Goal: Information Seeking & Learning: Learn about a topic

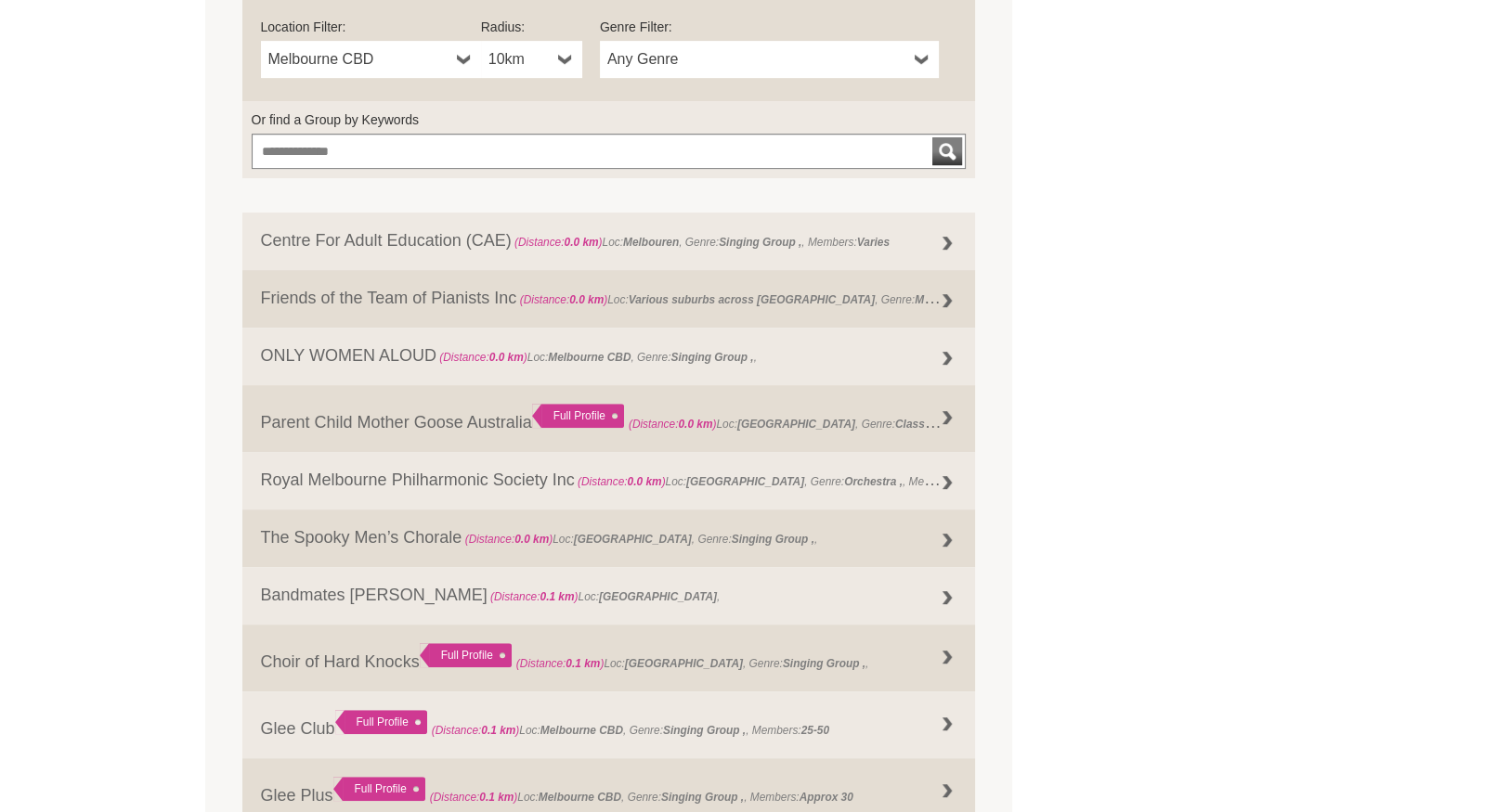
scroll to position [743, 0]
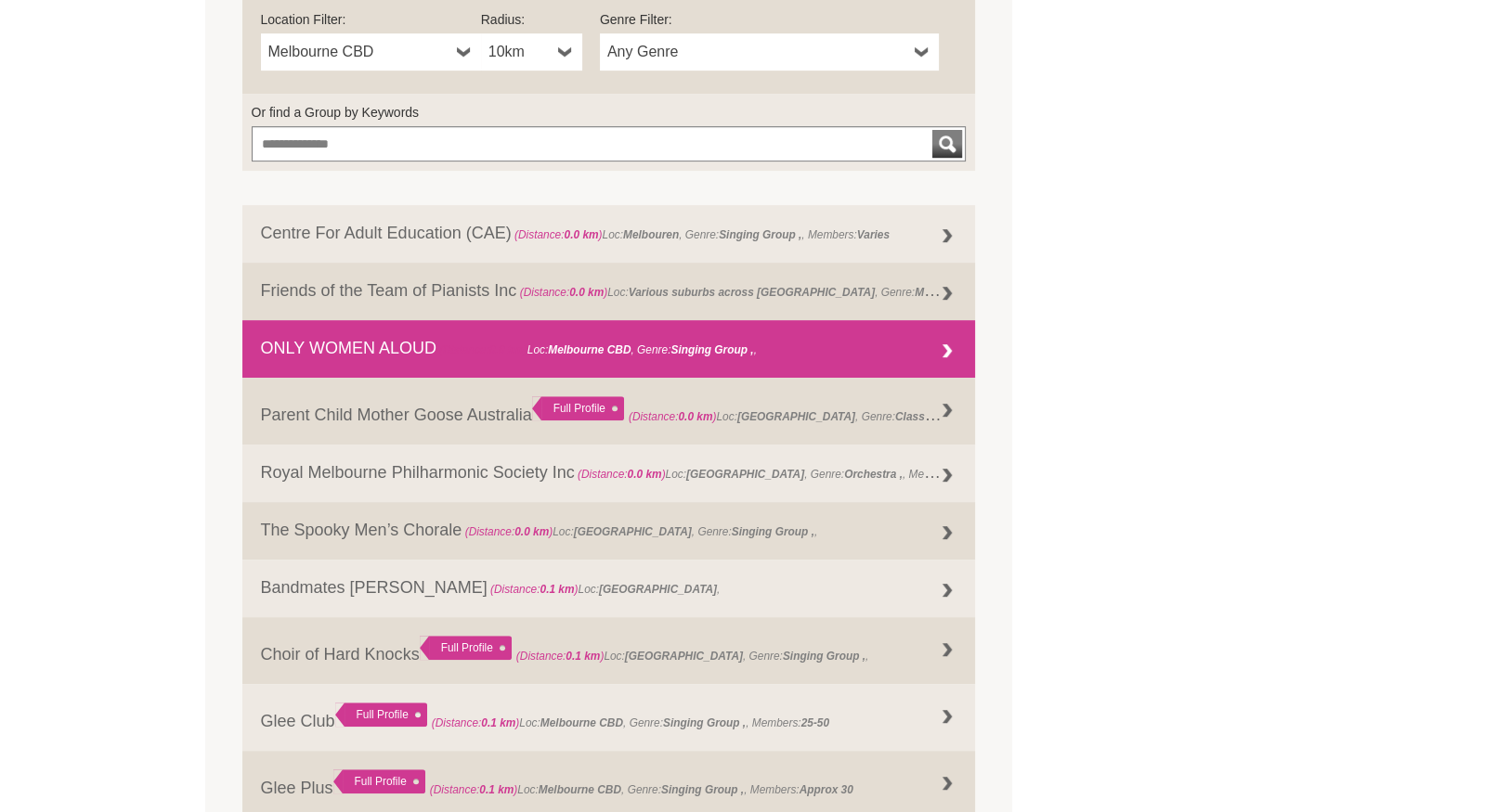
click at [932, 352] on div at bounding box center [947, 352] width 37 height 37
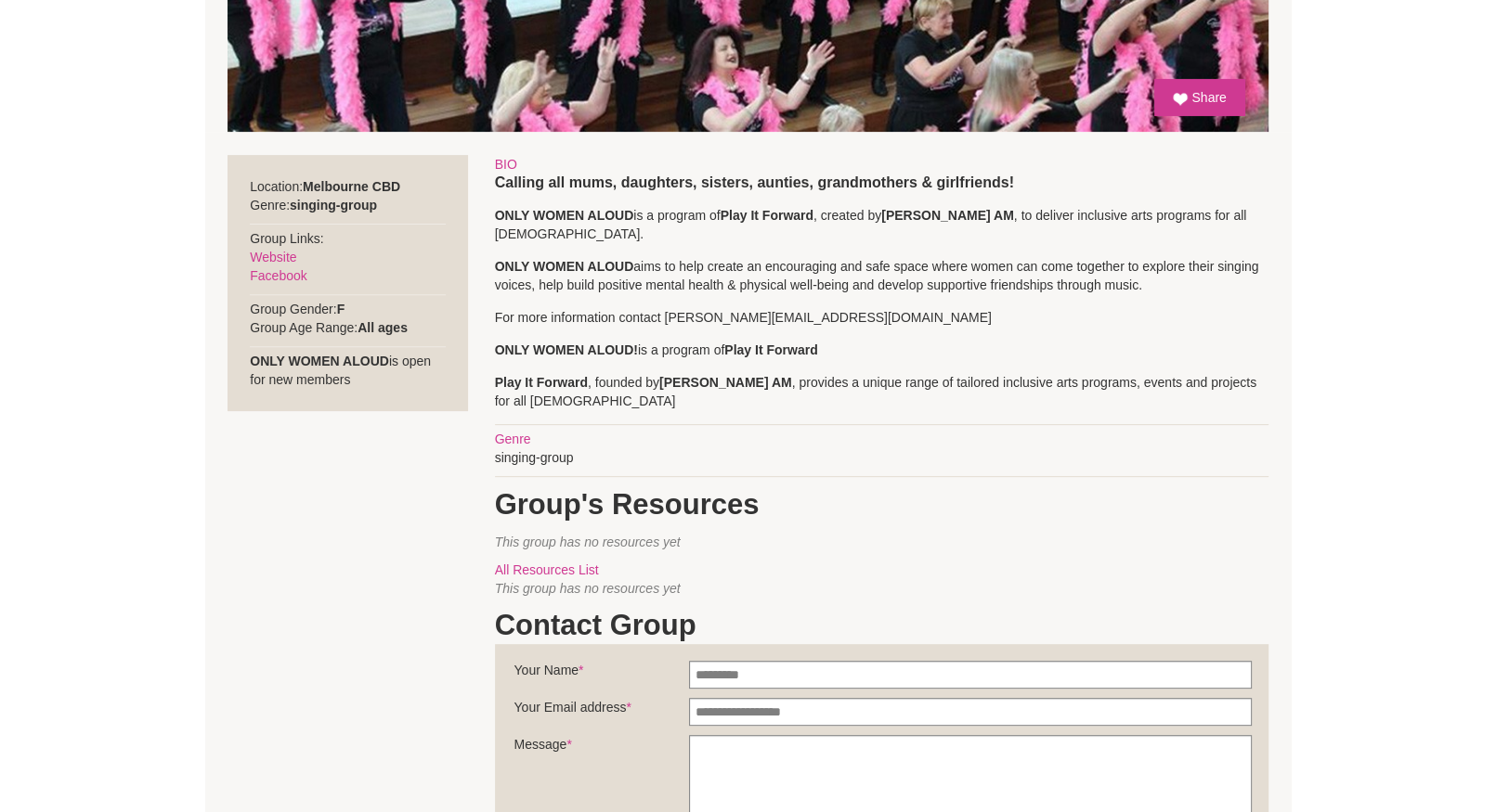
scroll to position [556, 0]
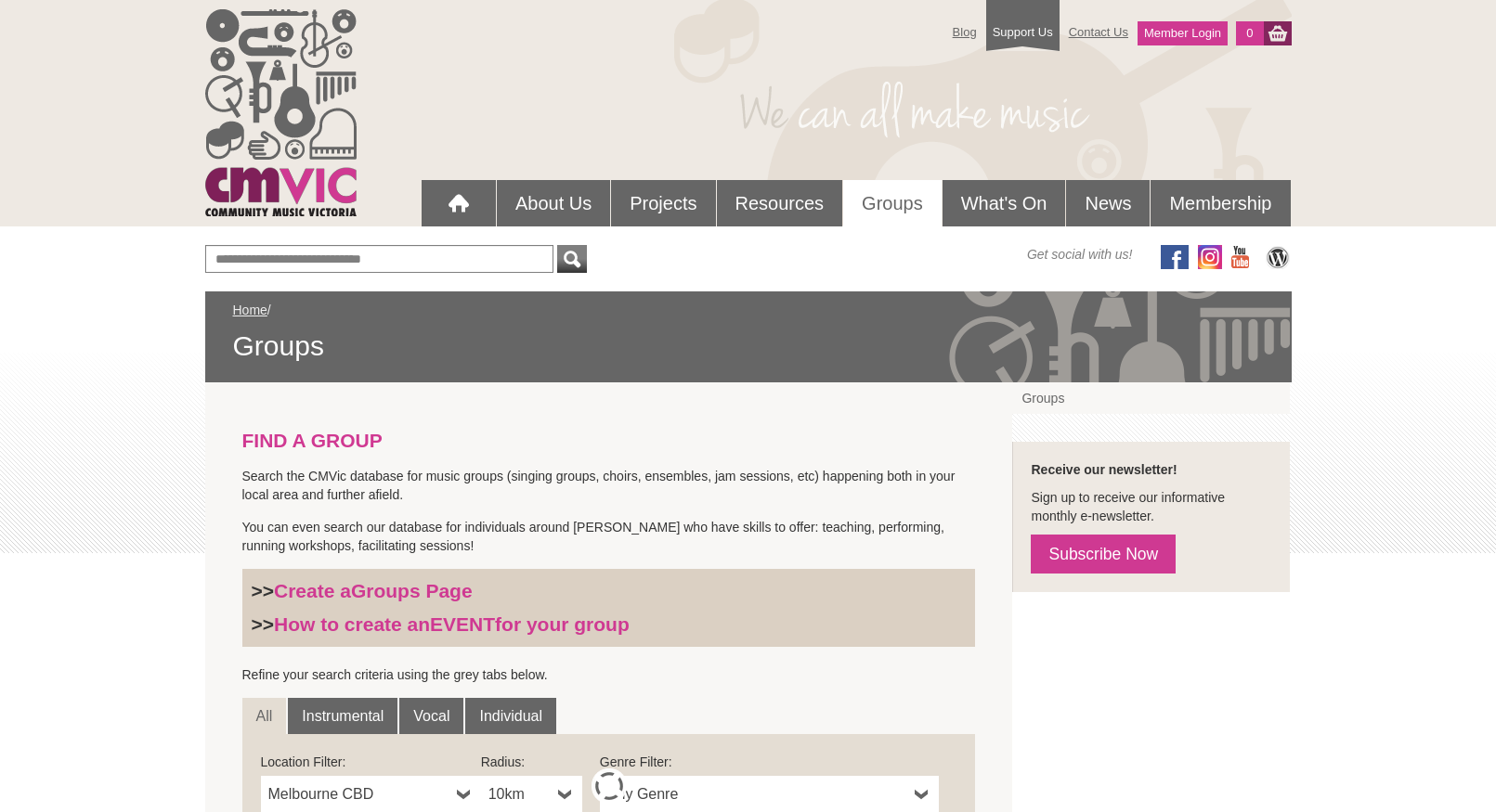
scroll to position [639, 0]
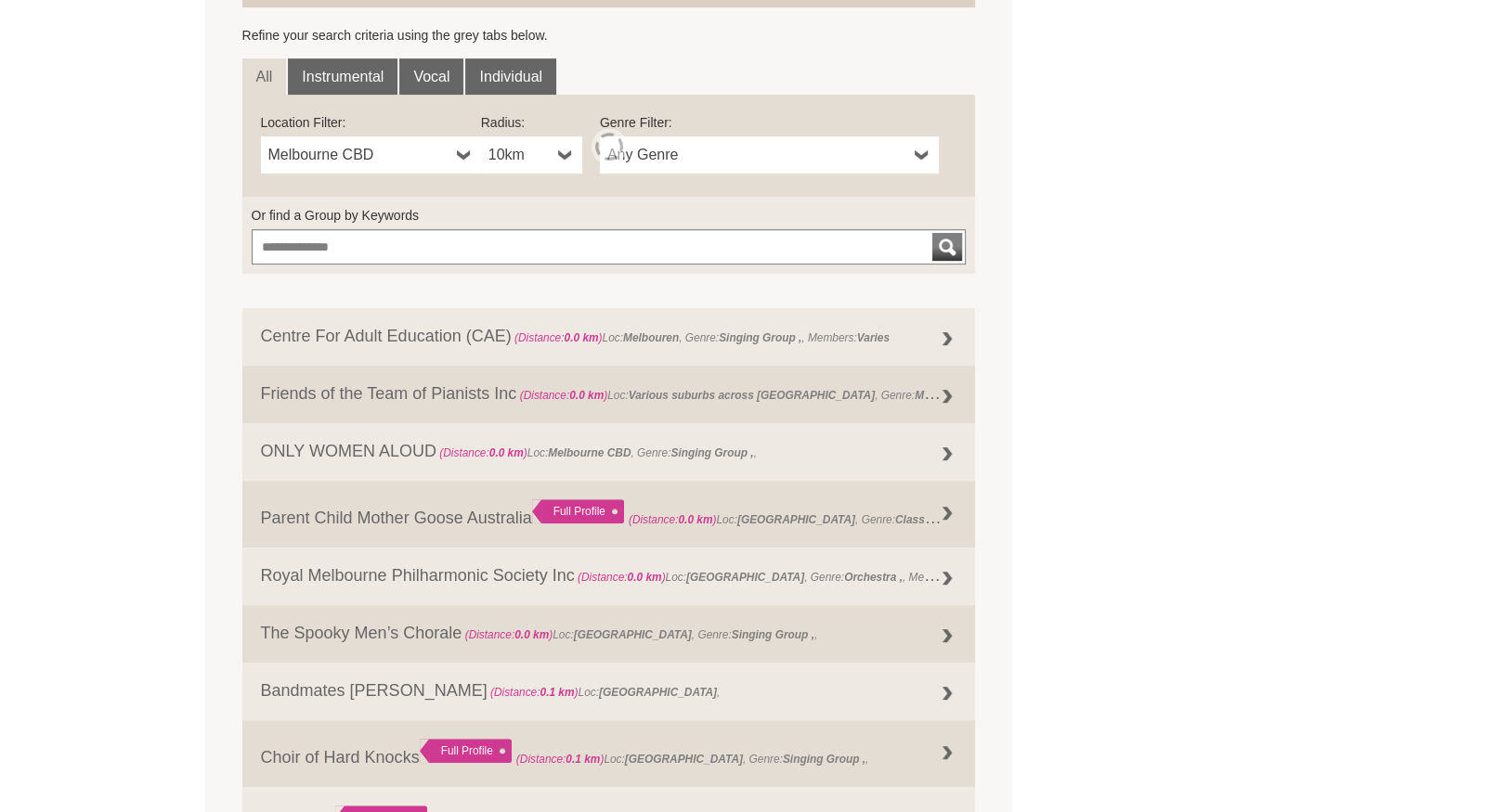
click at [656, 154] on span "Any Genre" at bounding box center [758, 155] width 300 height 22
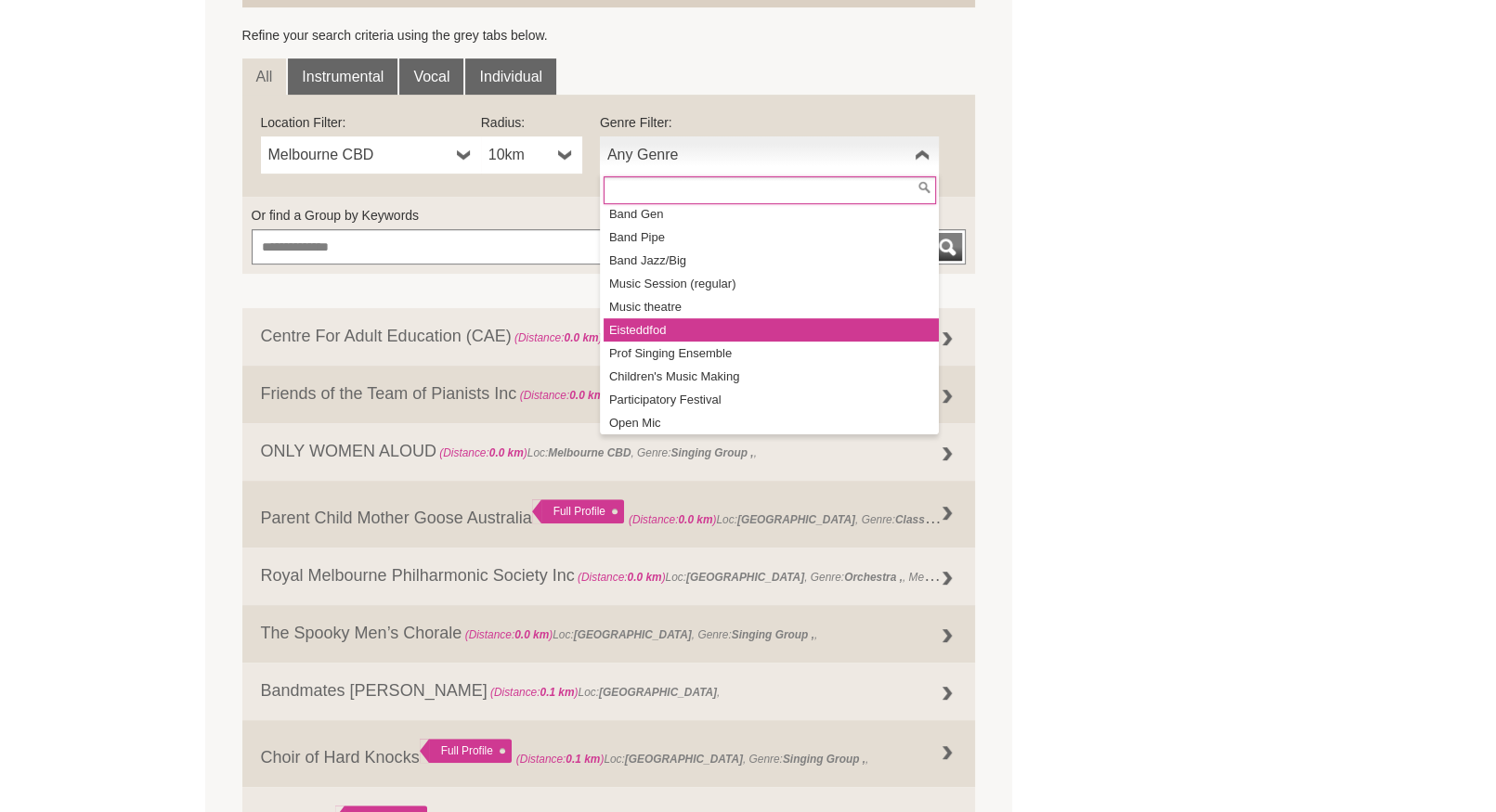
scroll to position [217, 0]
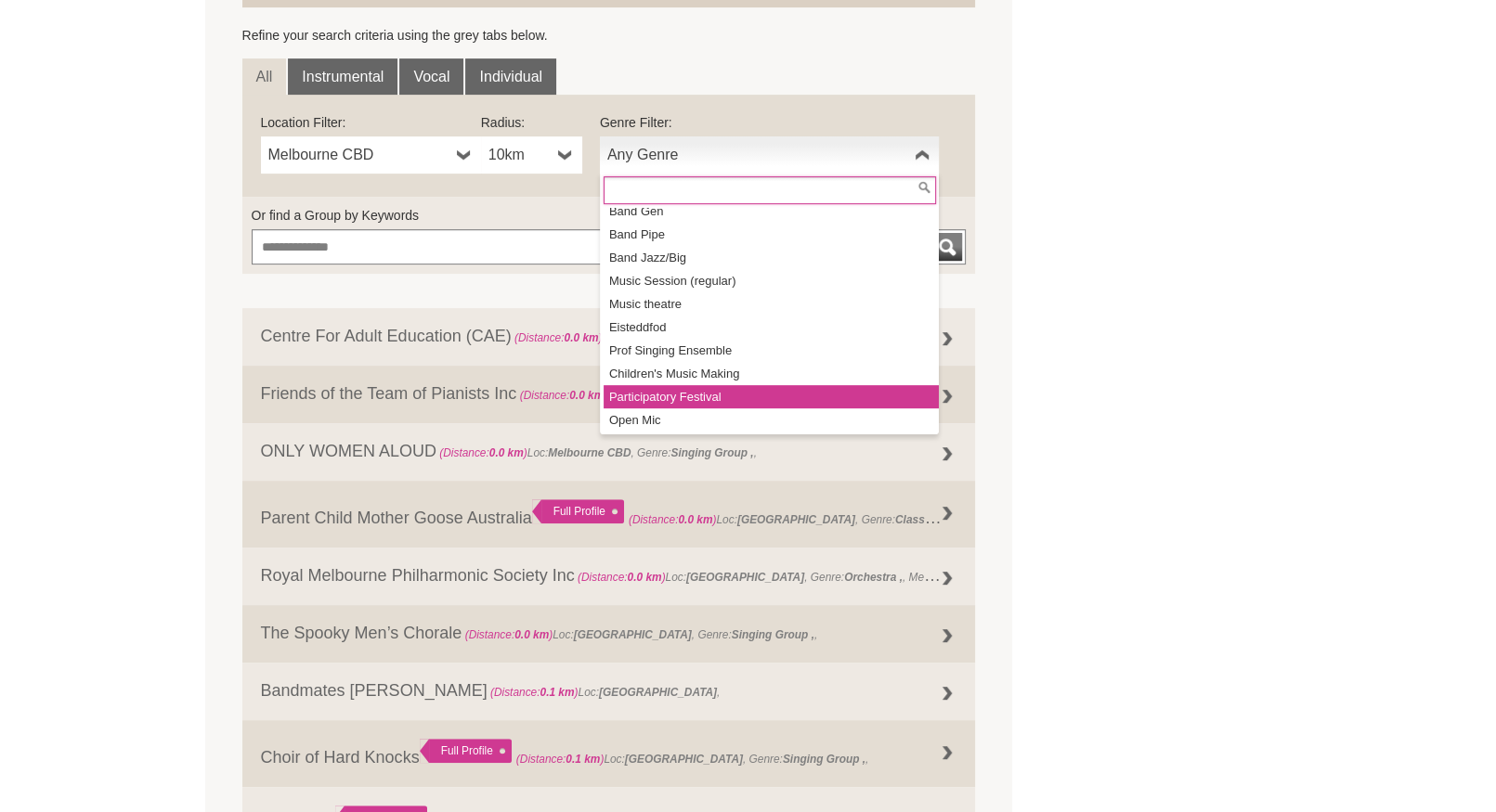
click at [718, 392] on li "Participatory Festival" at bounding box center [771, 397] width 336 height 23
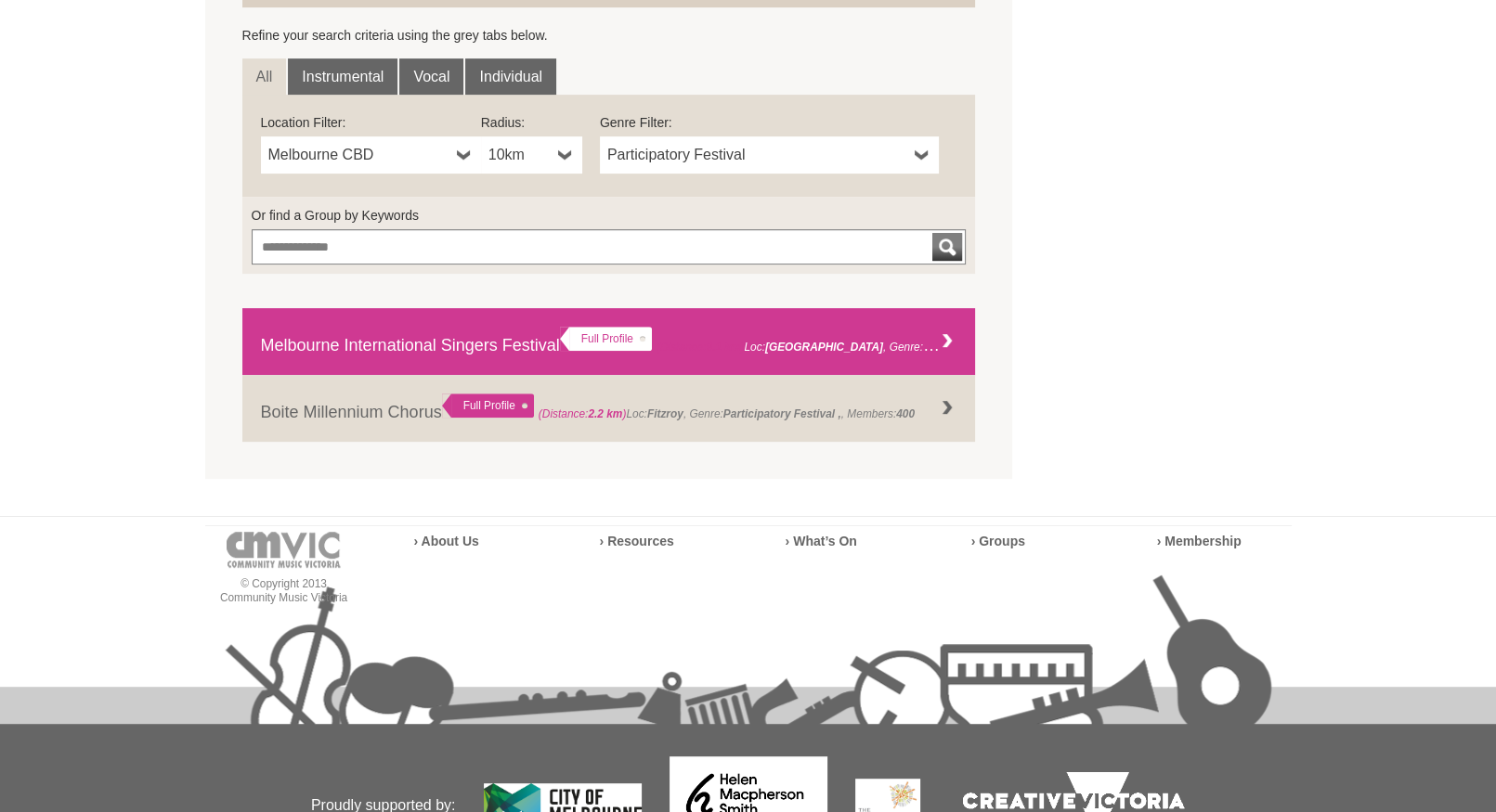
click at [495, 344] on link "Melbourne International Singers Festival Full Profile (Distance: 0.1 km ) Loc: …" at bounding box center [609, 342] width 734 height 67
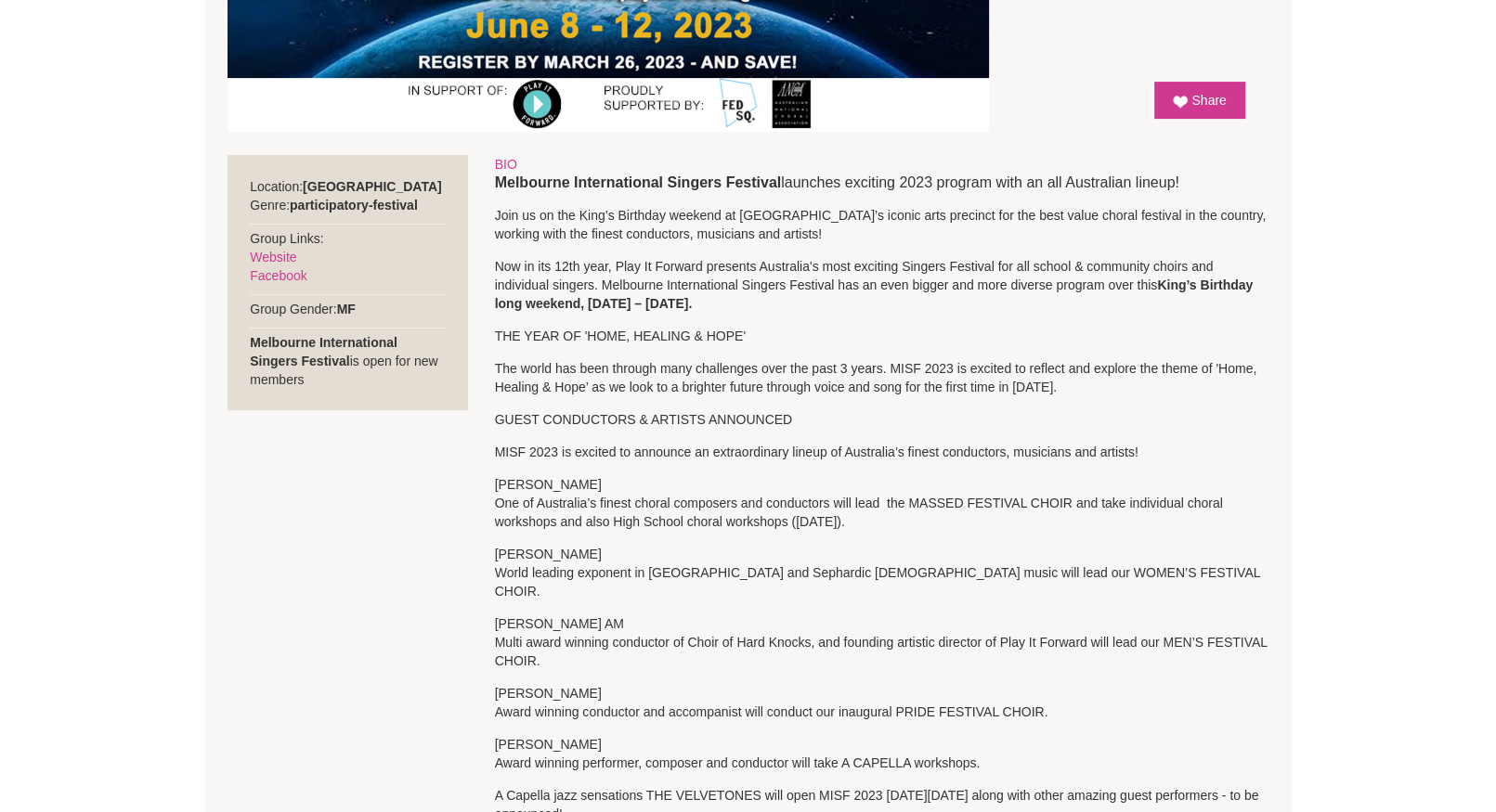
scroll to position [556, 0]
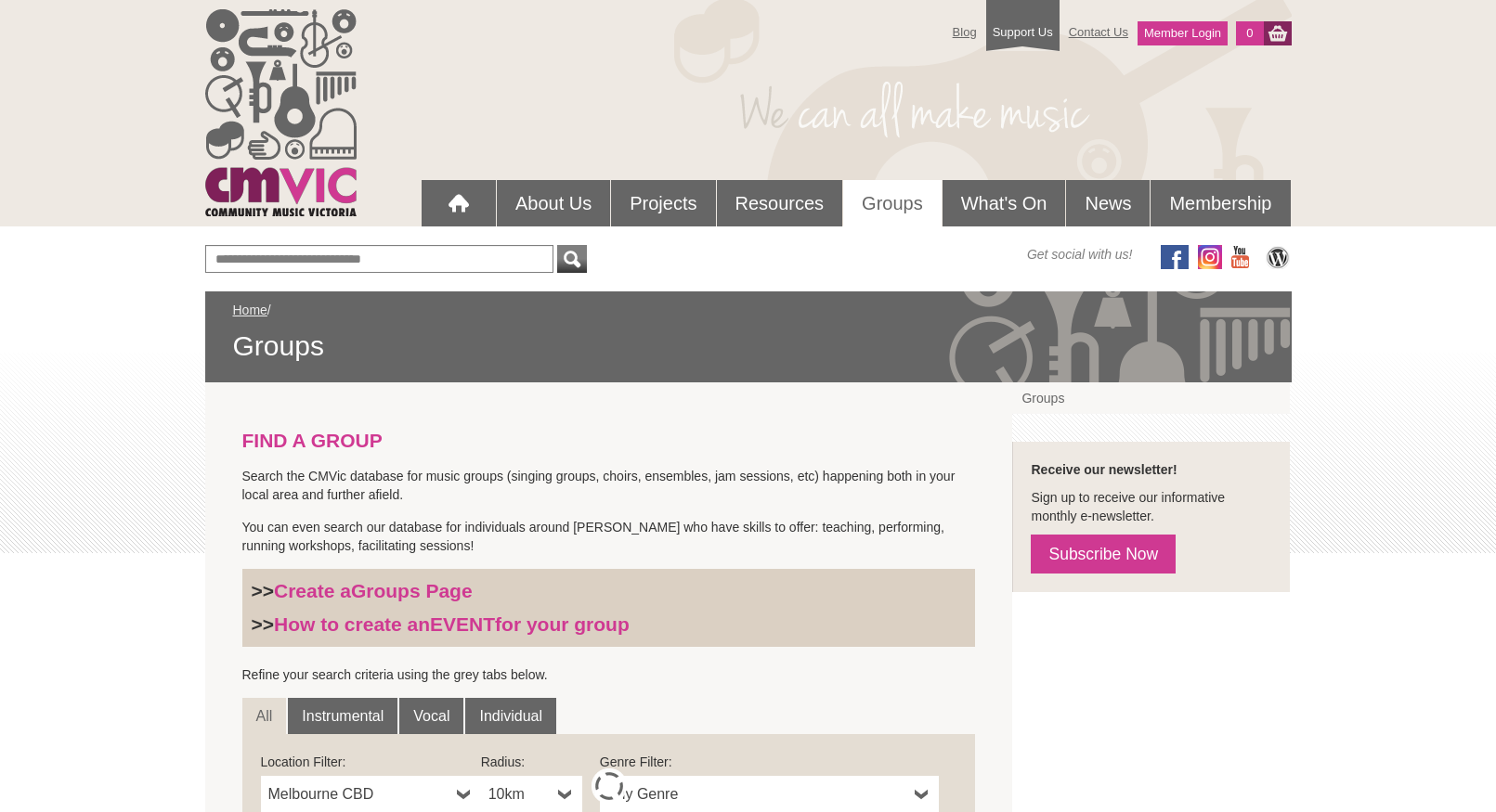
scroll to position [639, 0]
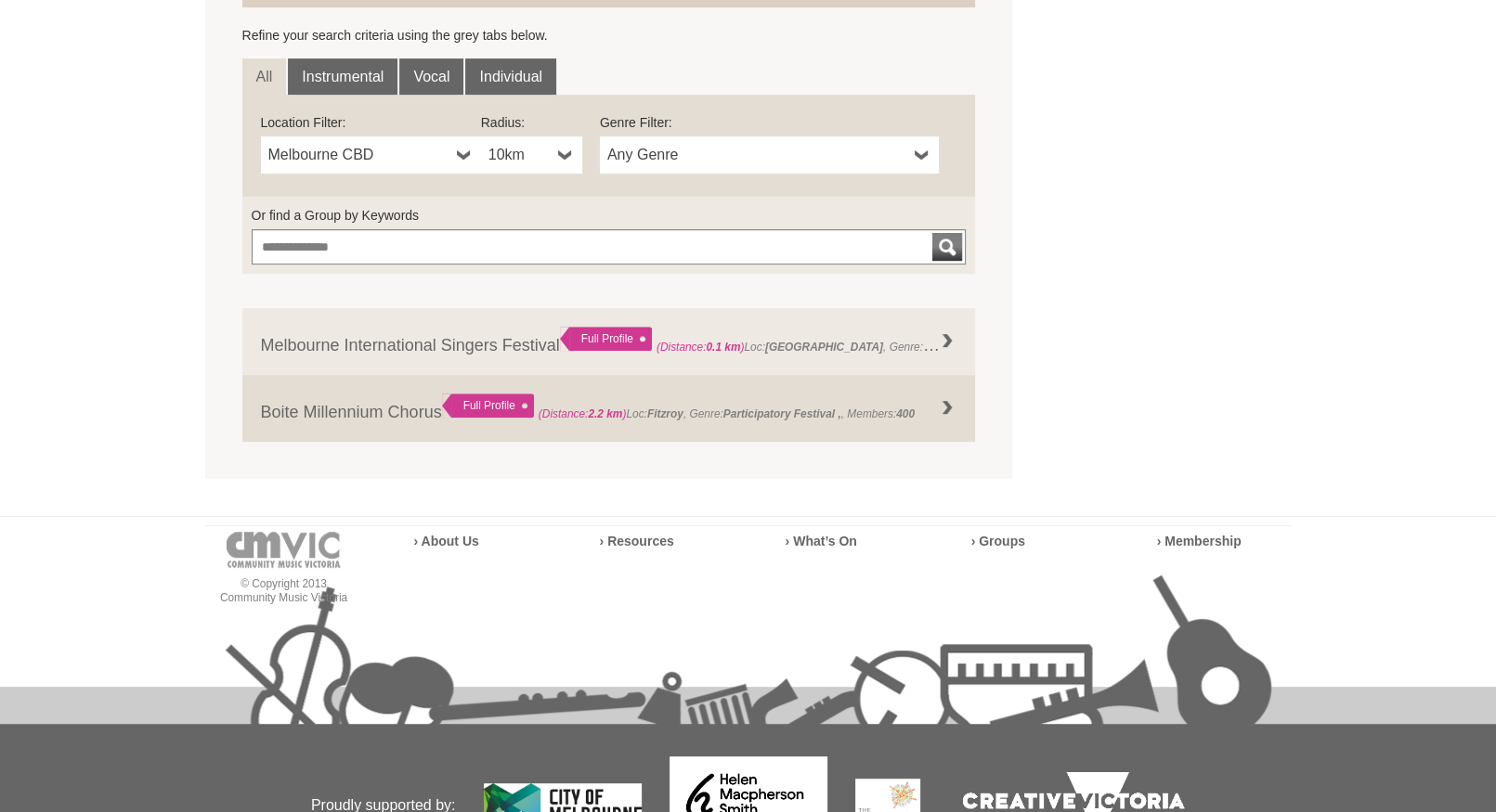
click at [668, 150] on span "Any Genre" at bounding box center [758, 155] width 300 height 22
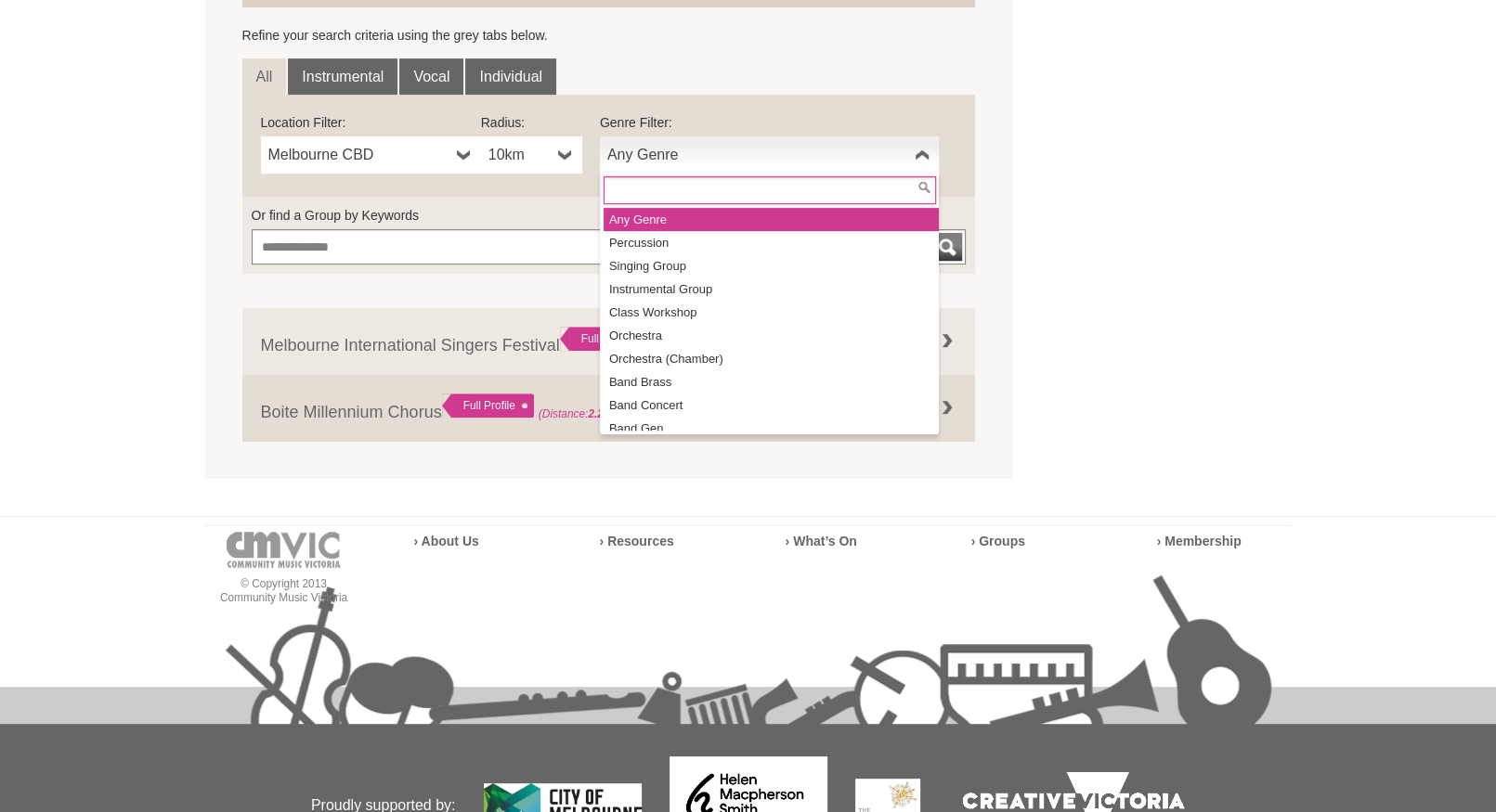
click at [668, 150] on span "Any Genre" at bounding box center [758, 155] width 300 height 22
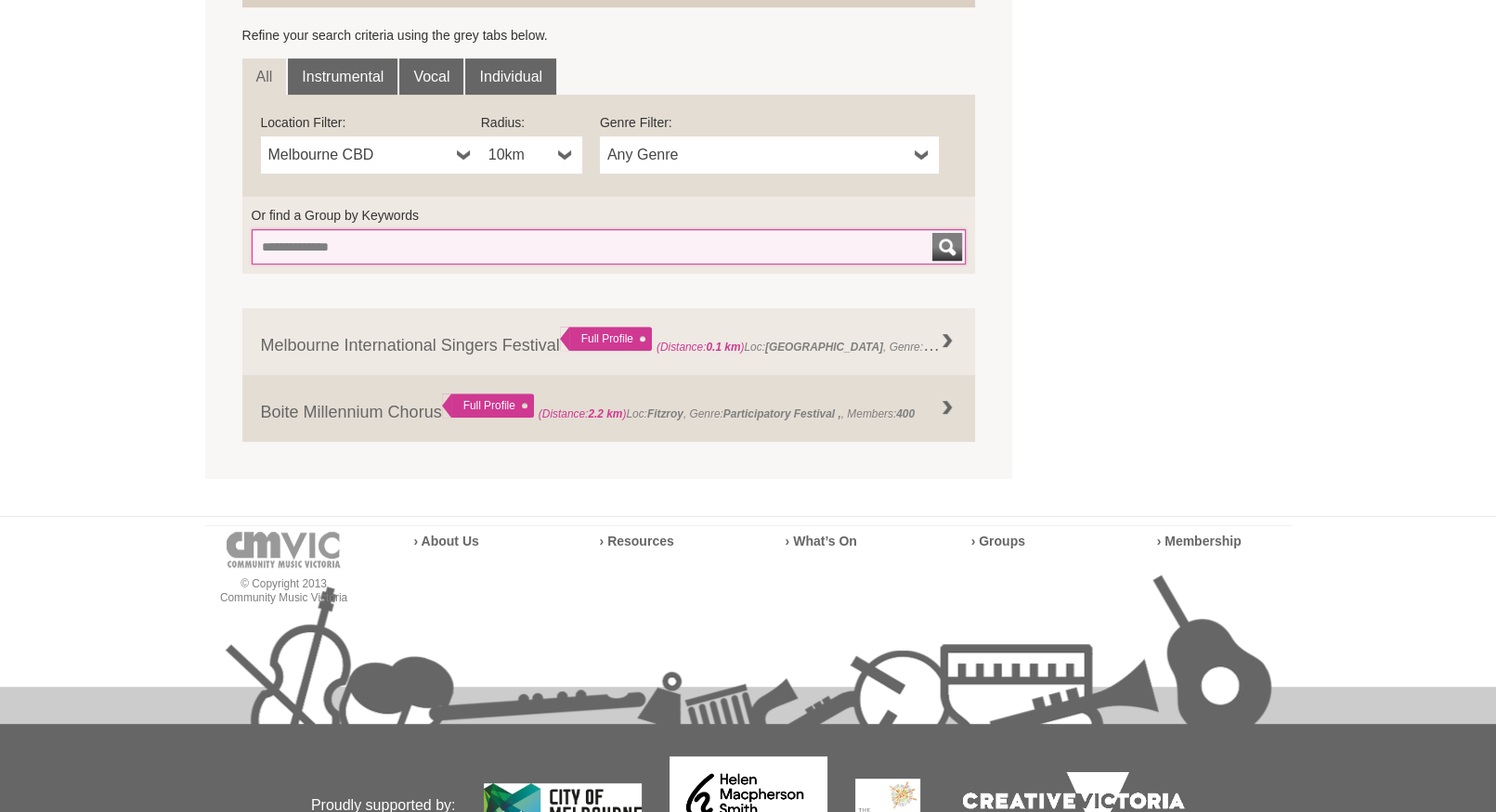
click at [636, 240] on input "Or find a Group by Keywords" at bounding box center [610, 247] width 715 height 36
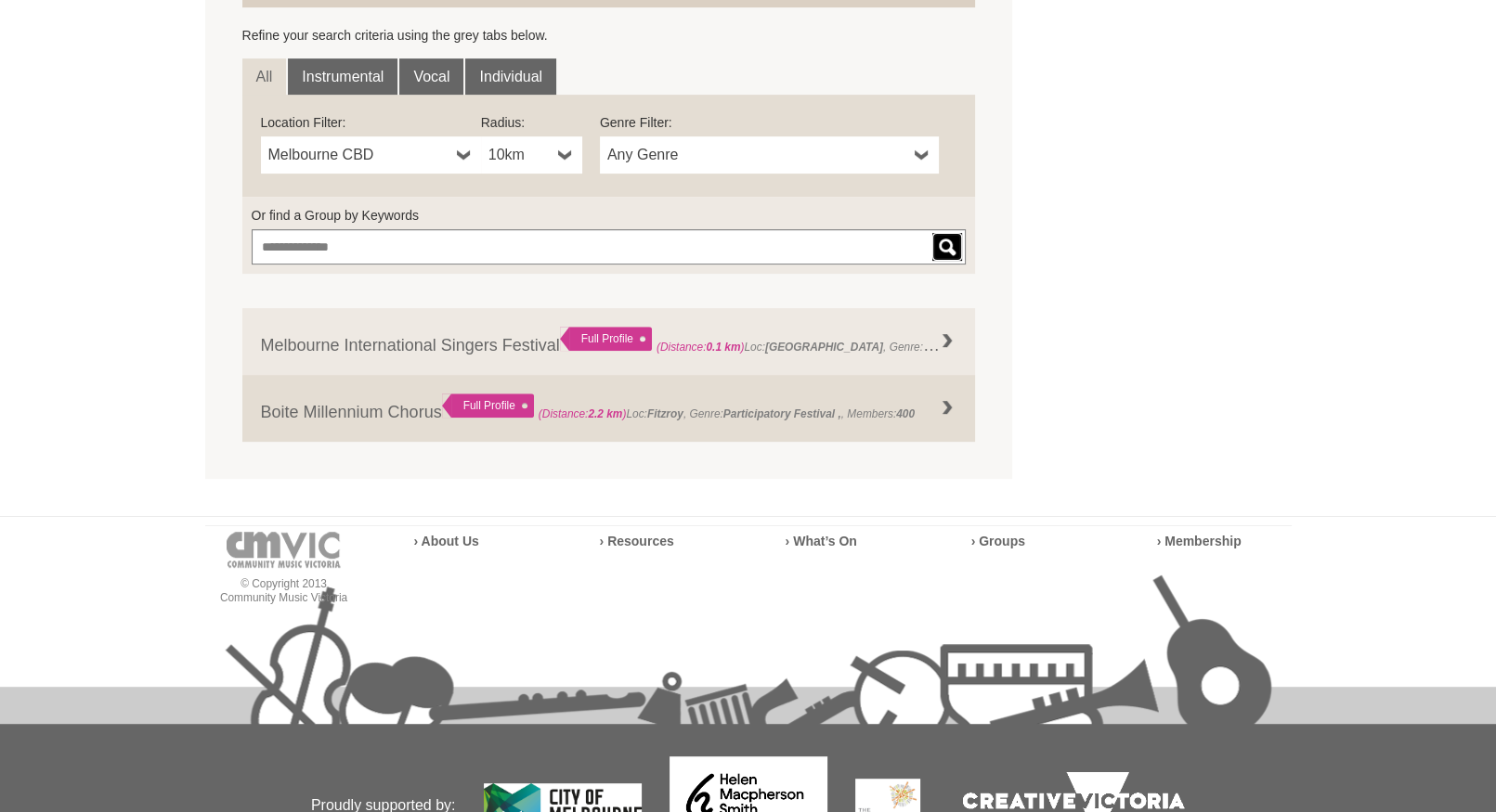
click at [934, 245] on button "submit" at bounding box center [947, 246] width 30 height 28
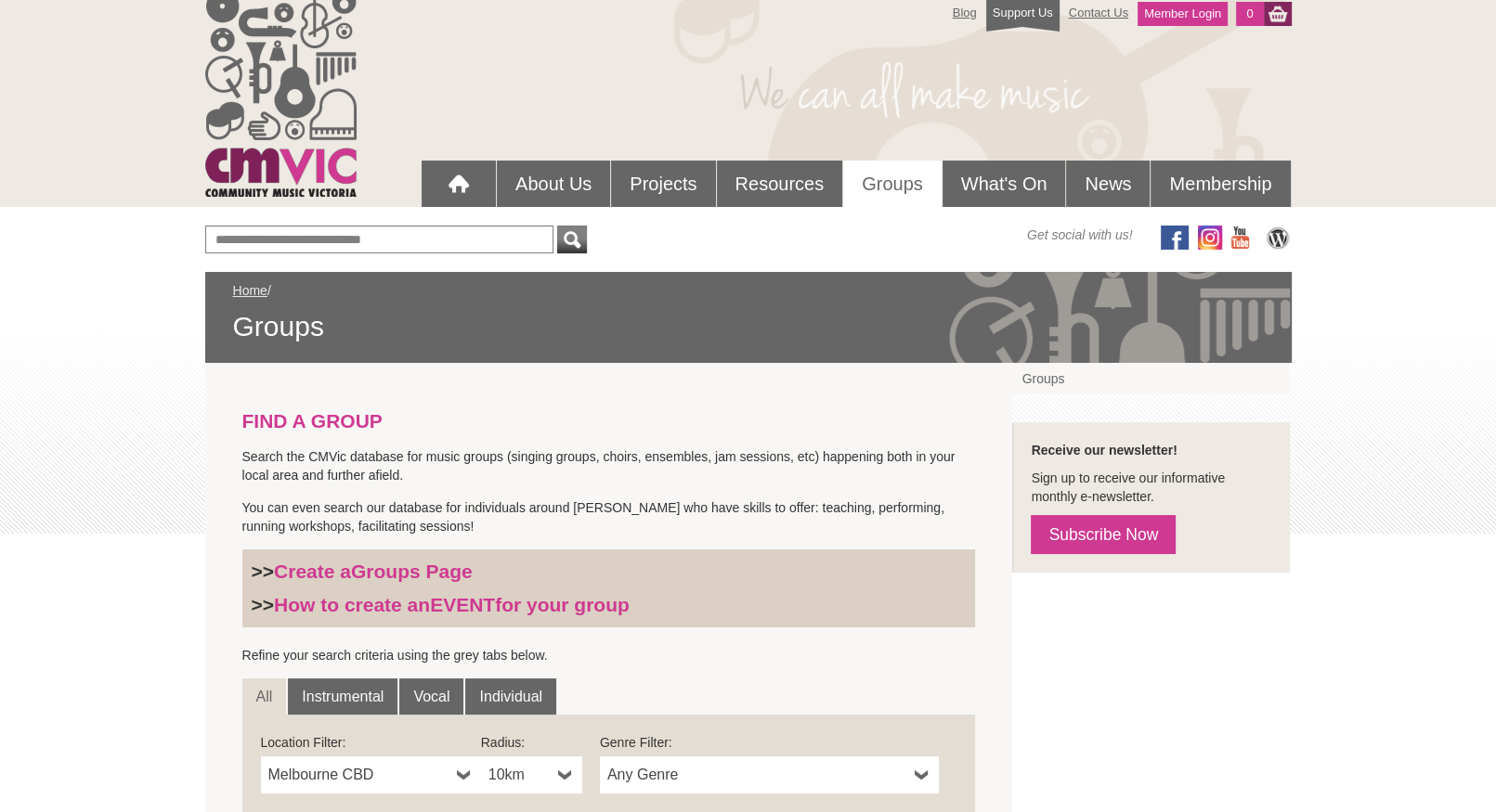
scroll to position [0, 0]
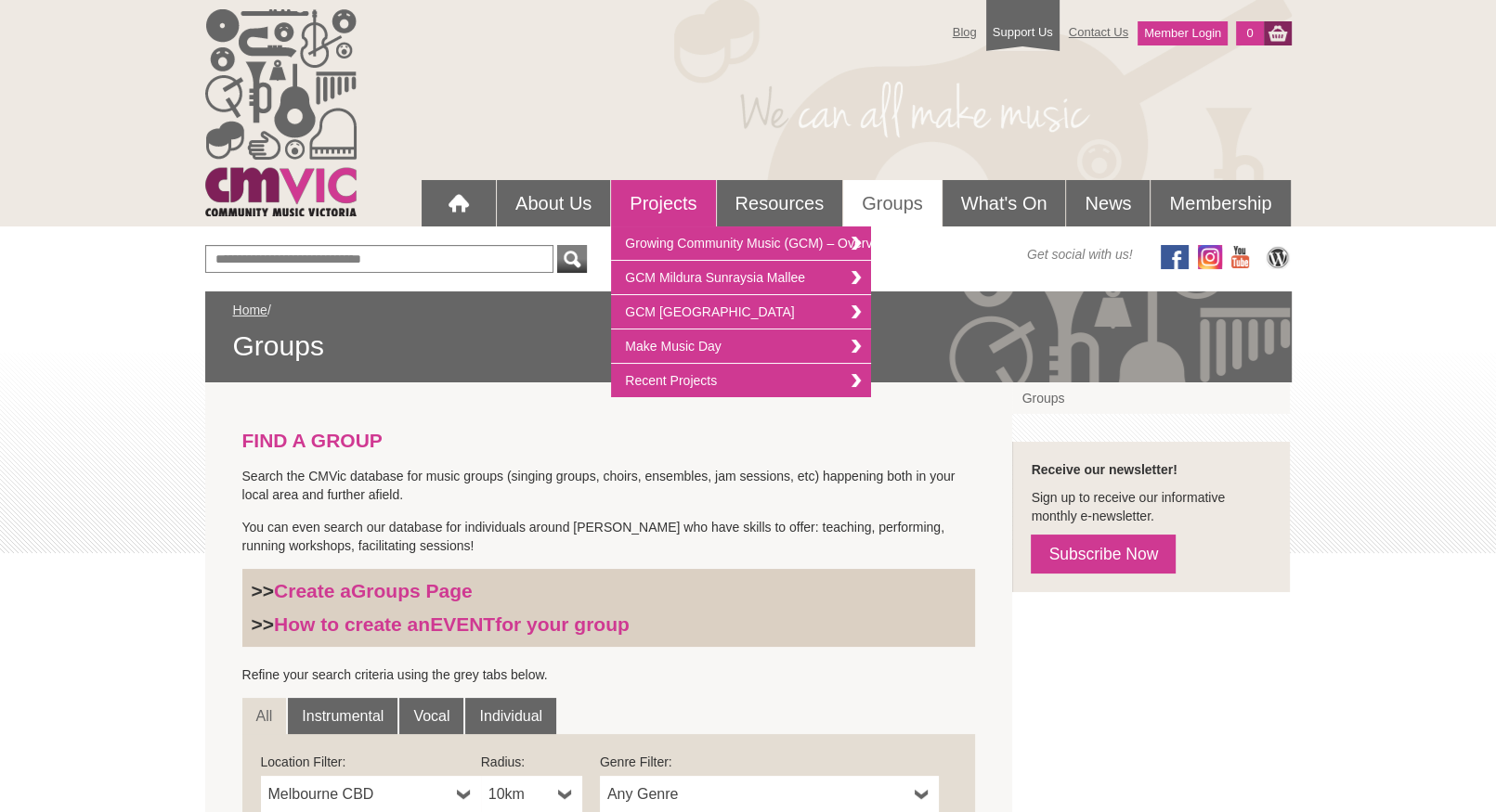
click at [664, 203] on link "Projects" at bounding box center [662, 203] width 104 height 46
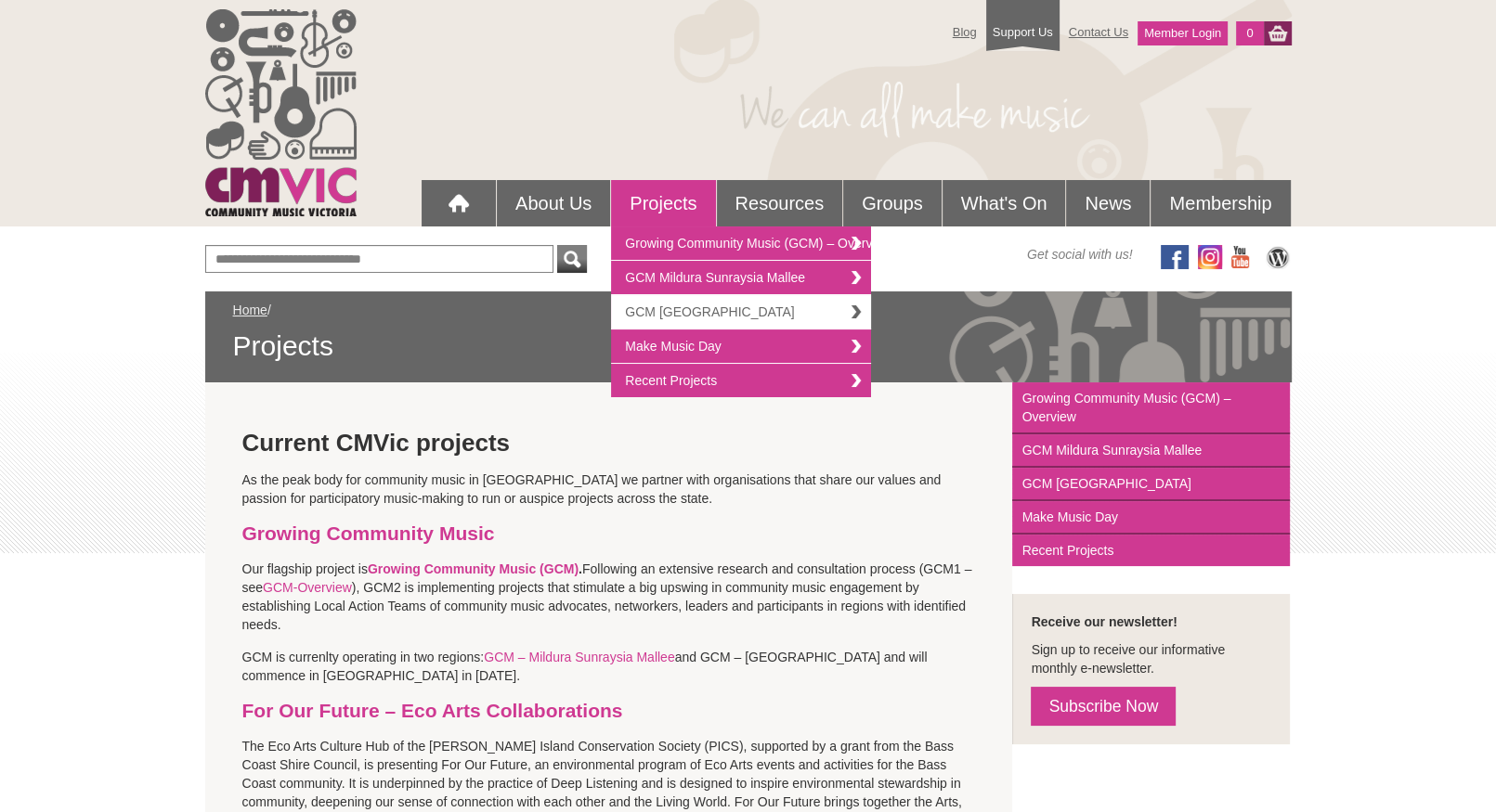
click at [664, 309] on link "GCM [GEOGRAPHIC_DATA]" at bounding box center [740, 312] width 260 height 35
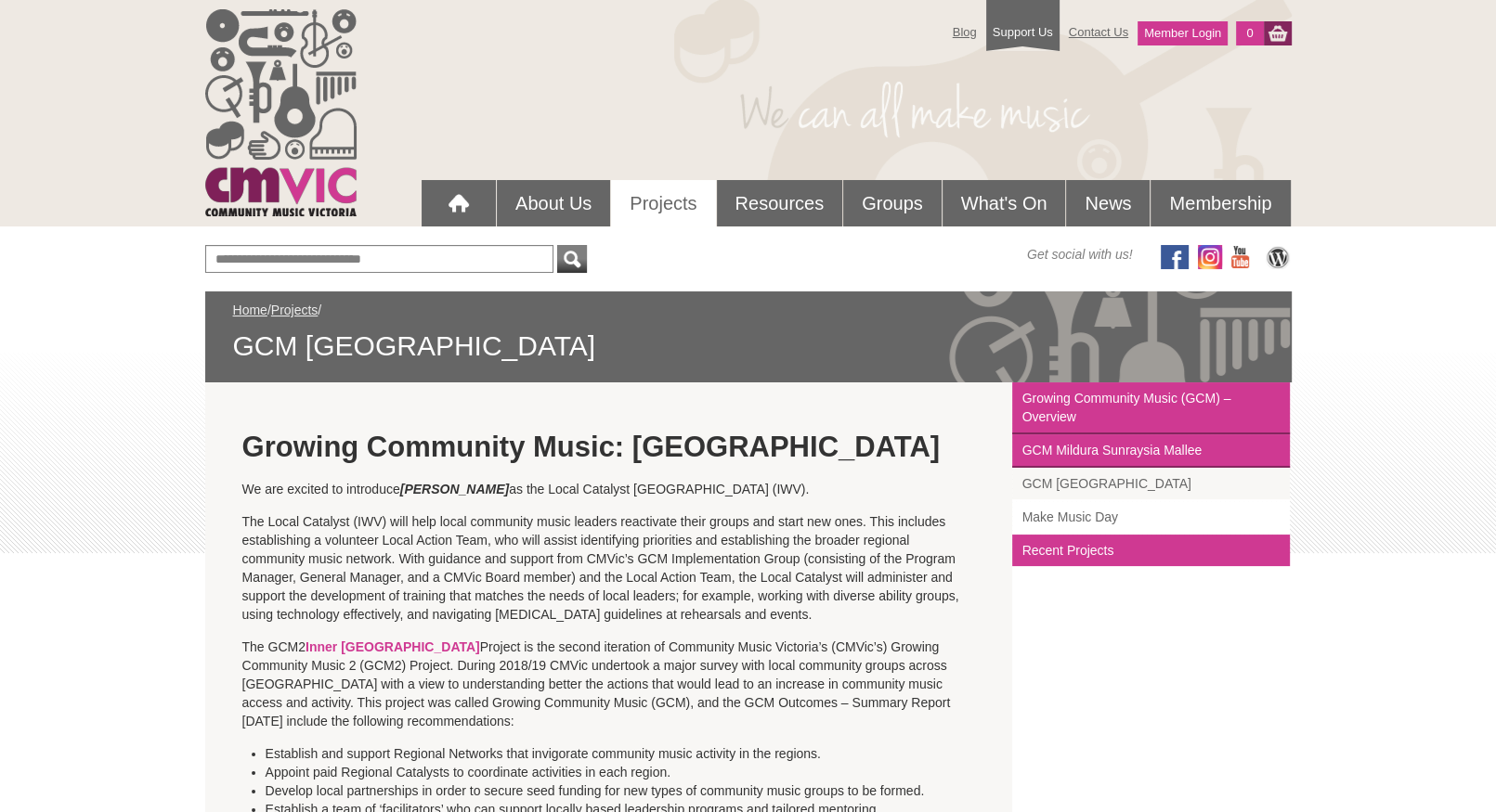
click at [1097, 512] on link "Make Music Day" at bounding box center [1151, 517] width 278 height 34
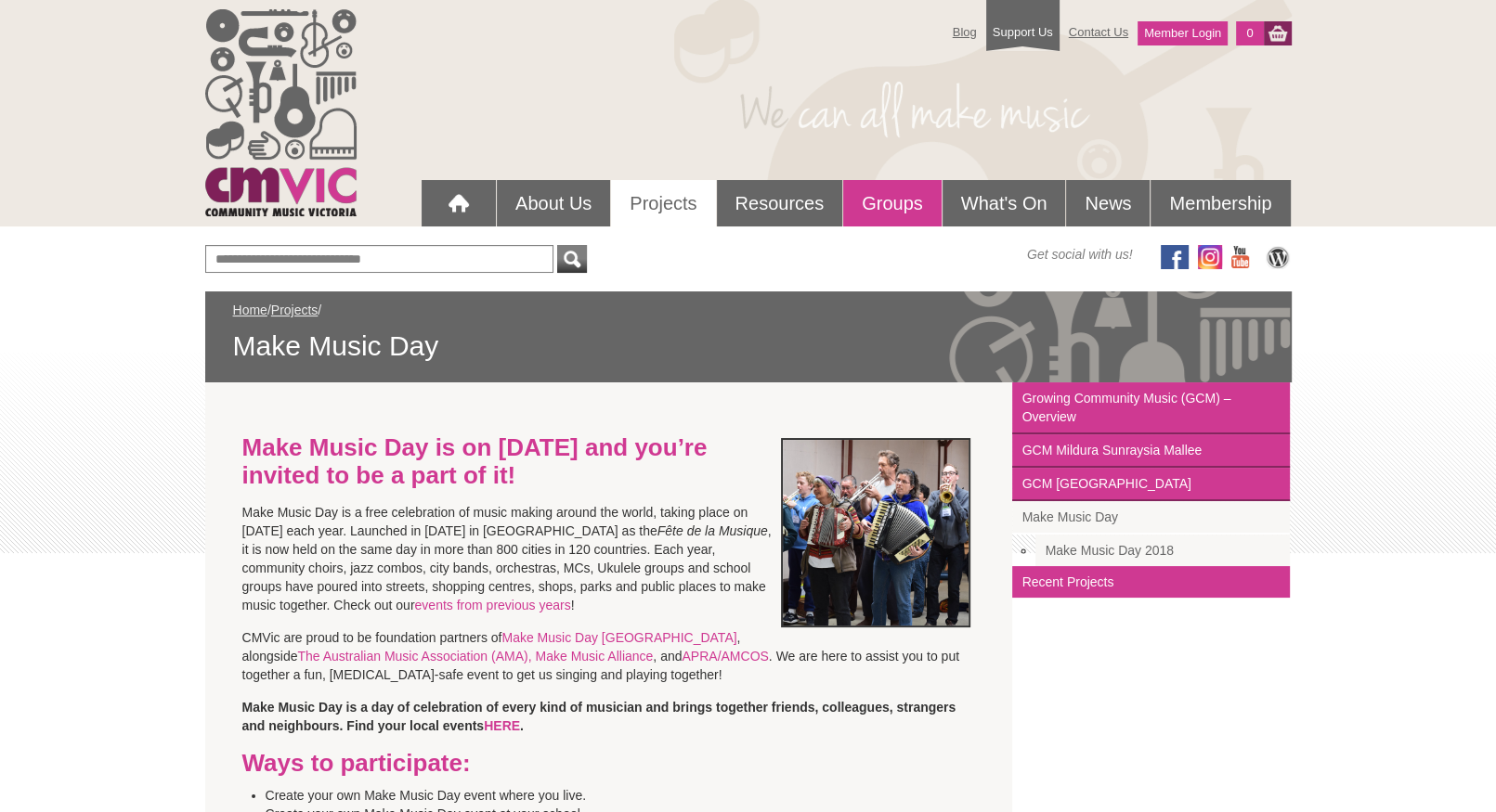
click at [894, 216] on link "Groups" at bounding box center [892, 203] width 98 height 46
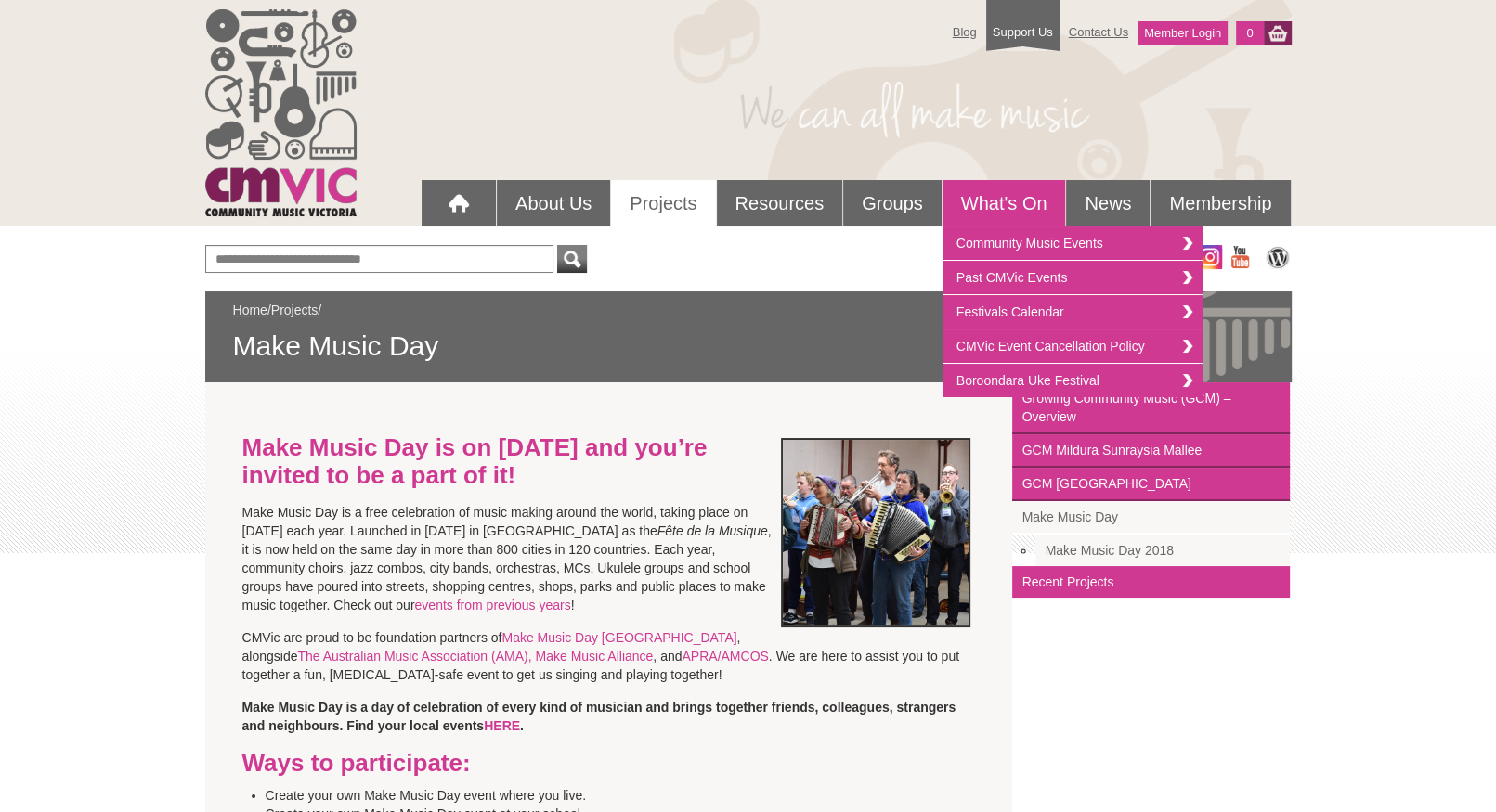
click at [992, 196] on link "What's On" at bounding box center [1004, 203] width 123 height 46
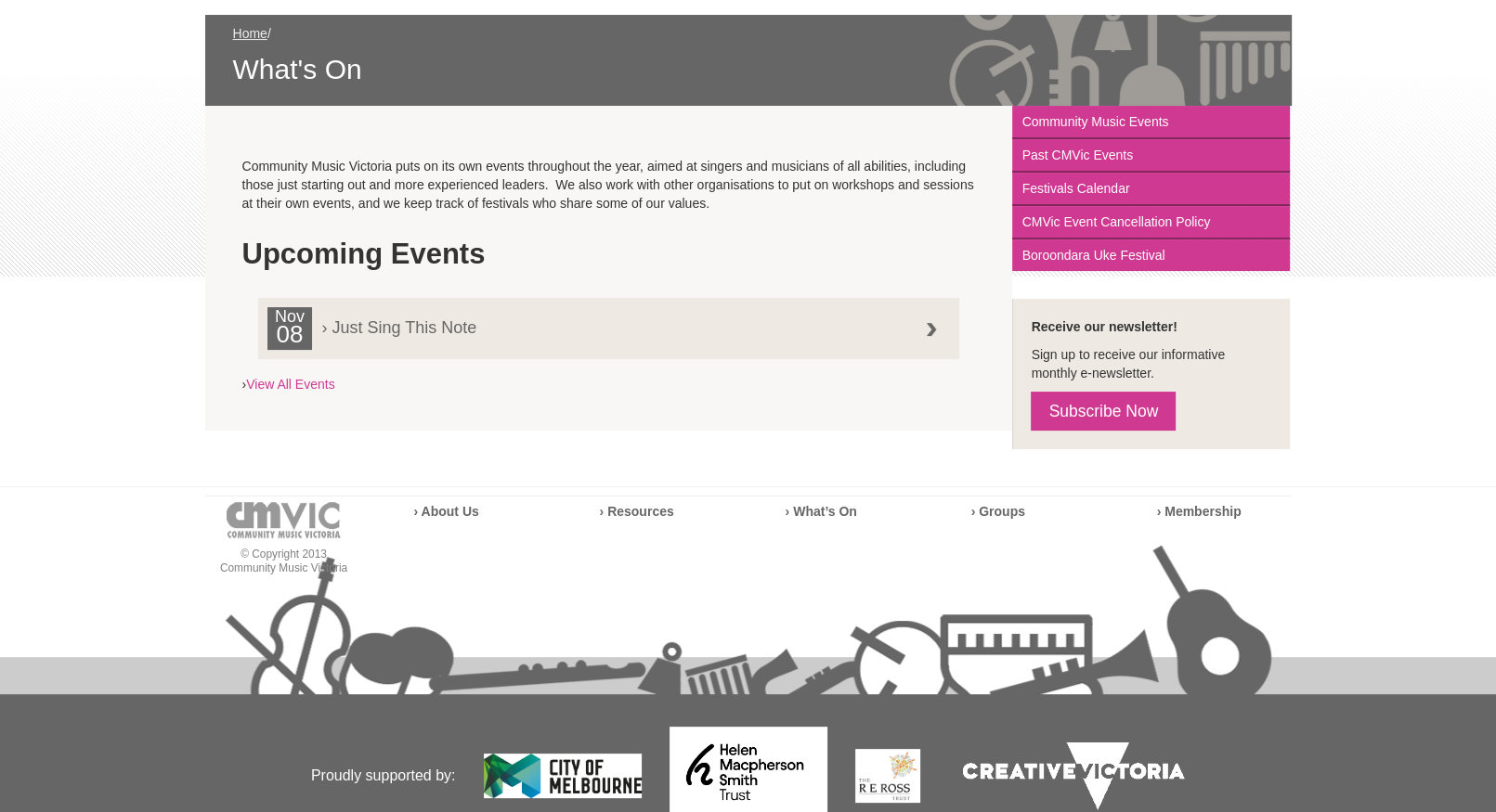
scroll to position [279, 0]
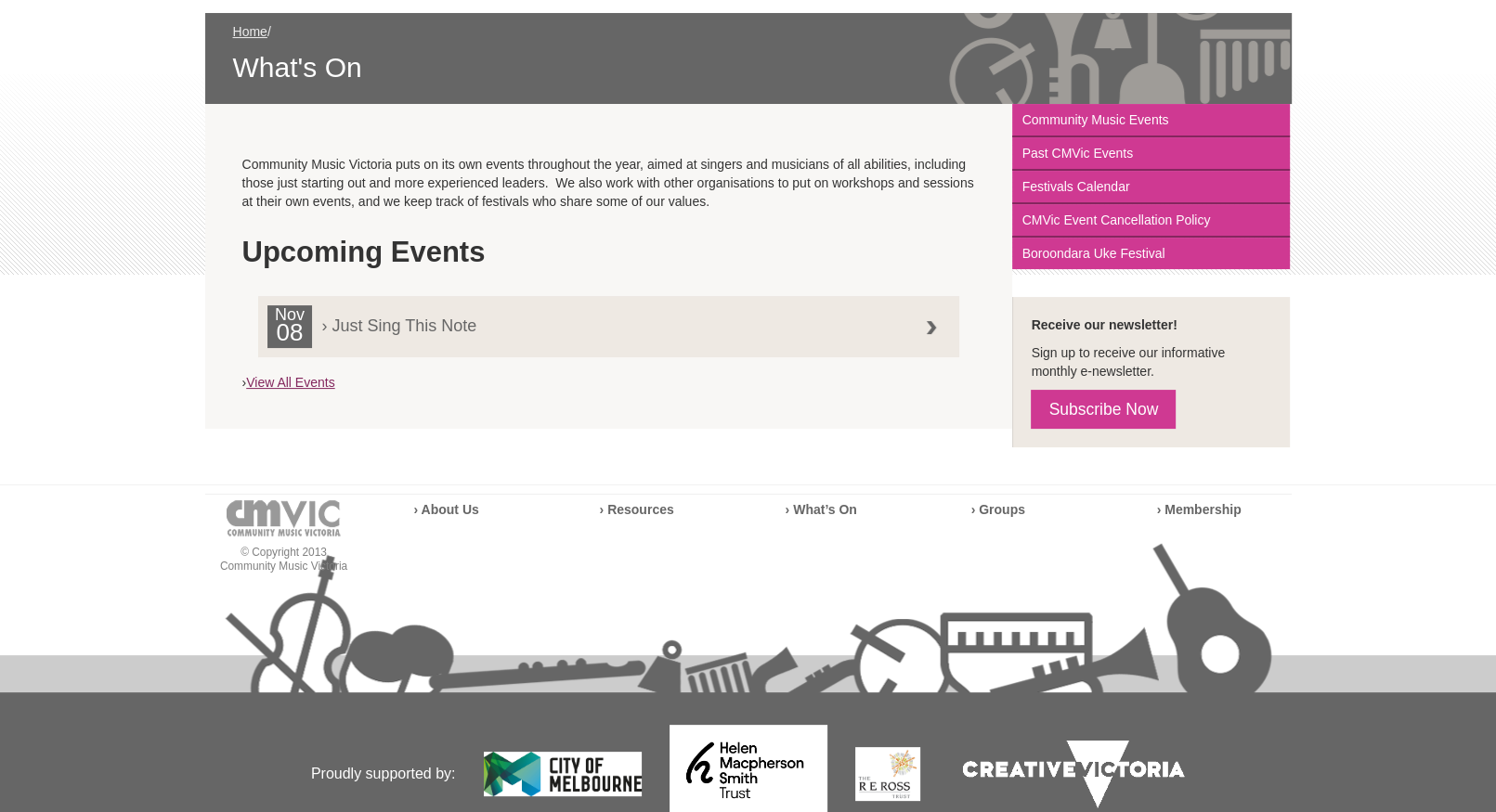
click at [305, 377] on link "View All Events" at bounding box center [290, 381] width 88 height 14
